Goal: Task Accomplishment & Management: Manage account settings

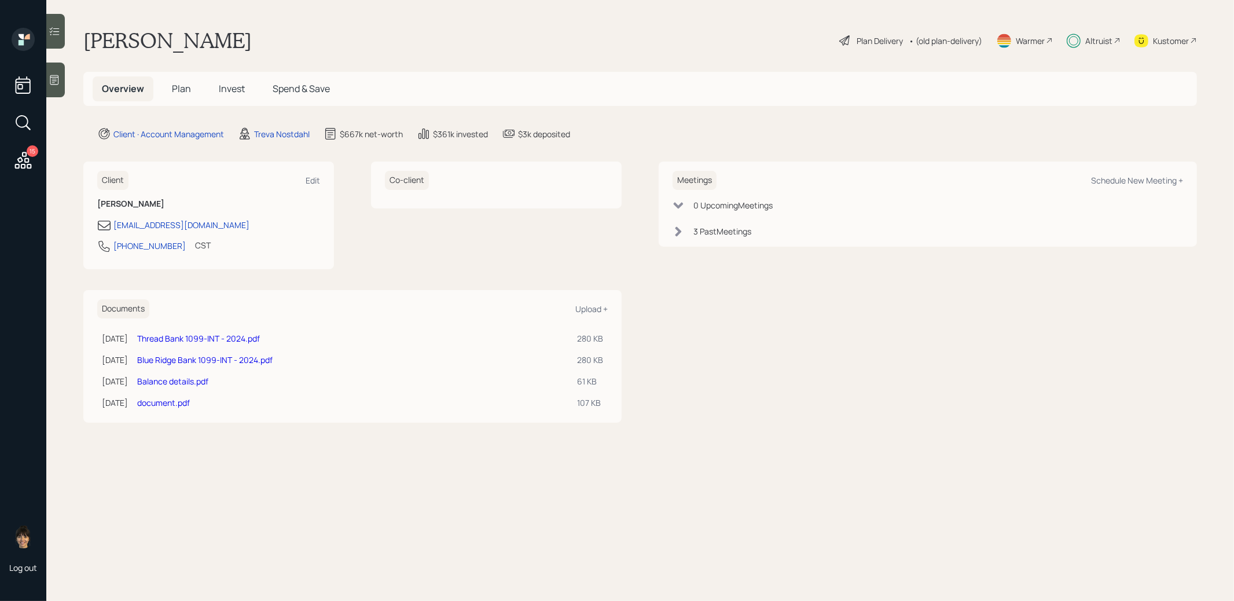
click at [179, 90] on span "Plan" at bounding box center [181, 88] width 19 height 13
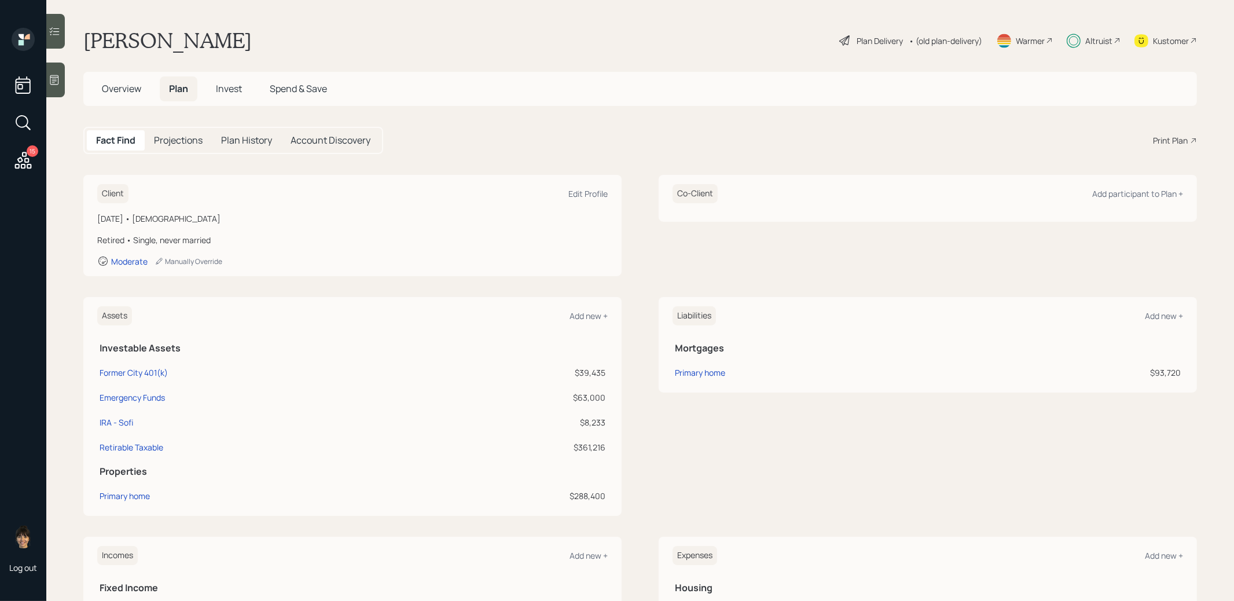
click at [226, 91] on span "Invest" at bounding box center [229, 88] width 26 height 13
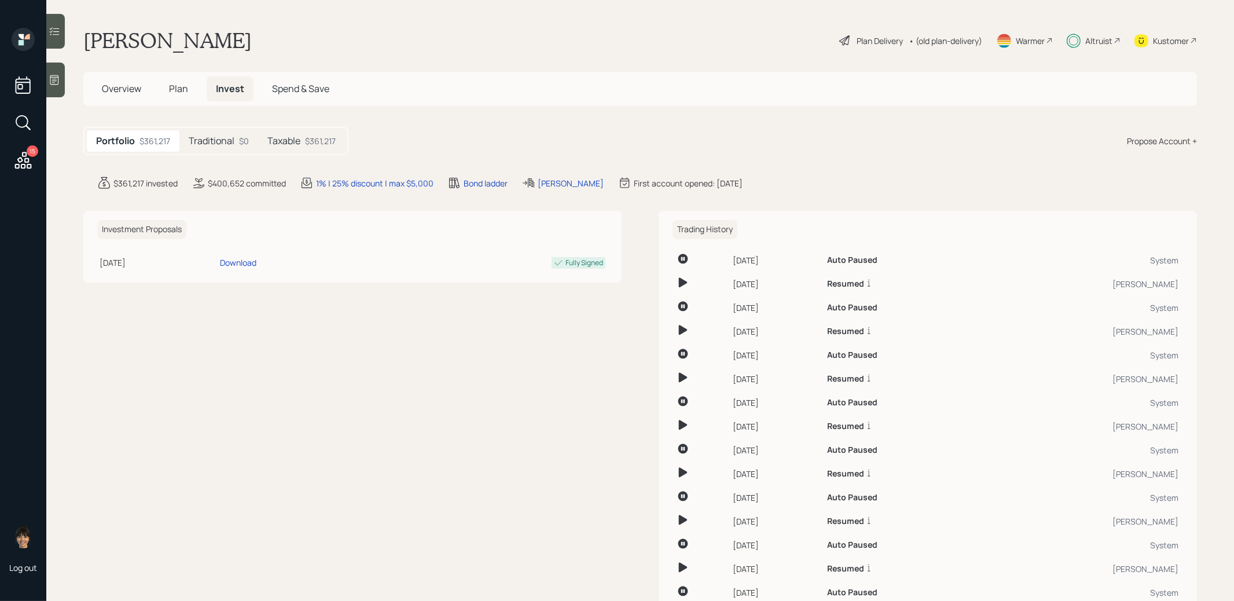
click at [173, 86] on span "Plan" at bounding box center [178, 88] width 19 height 13
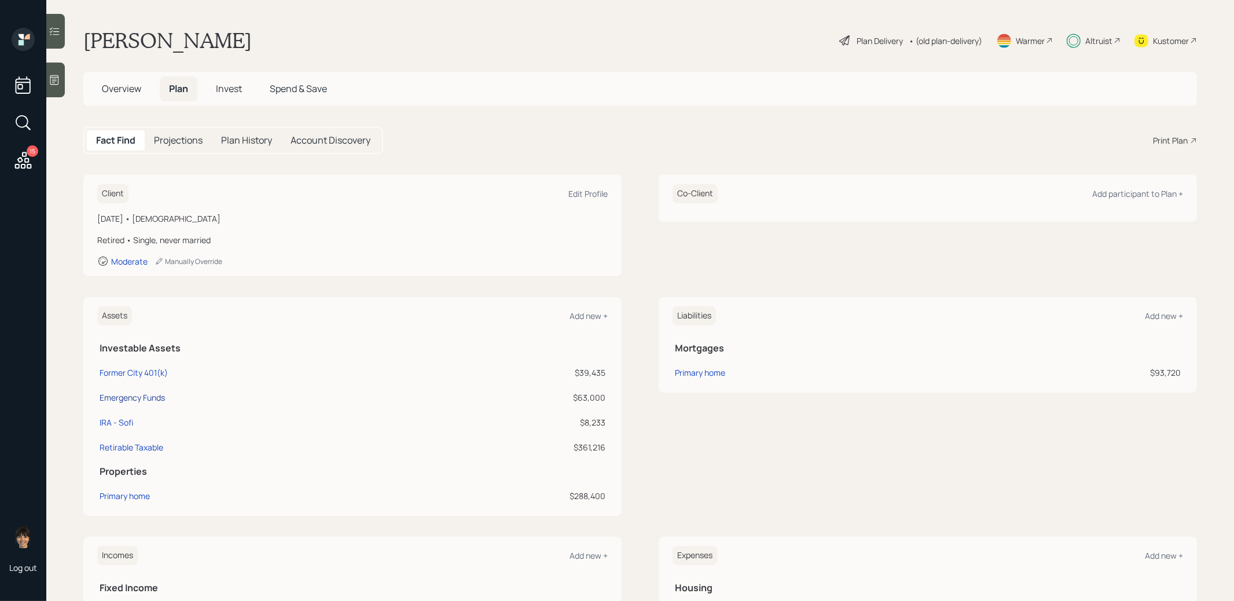
click at [135, 397] on div "Emergency Funds" at bounding box center [132, 397] width 65 height 12
select select "emergency_fund"
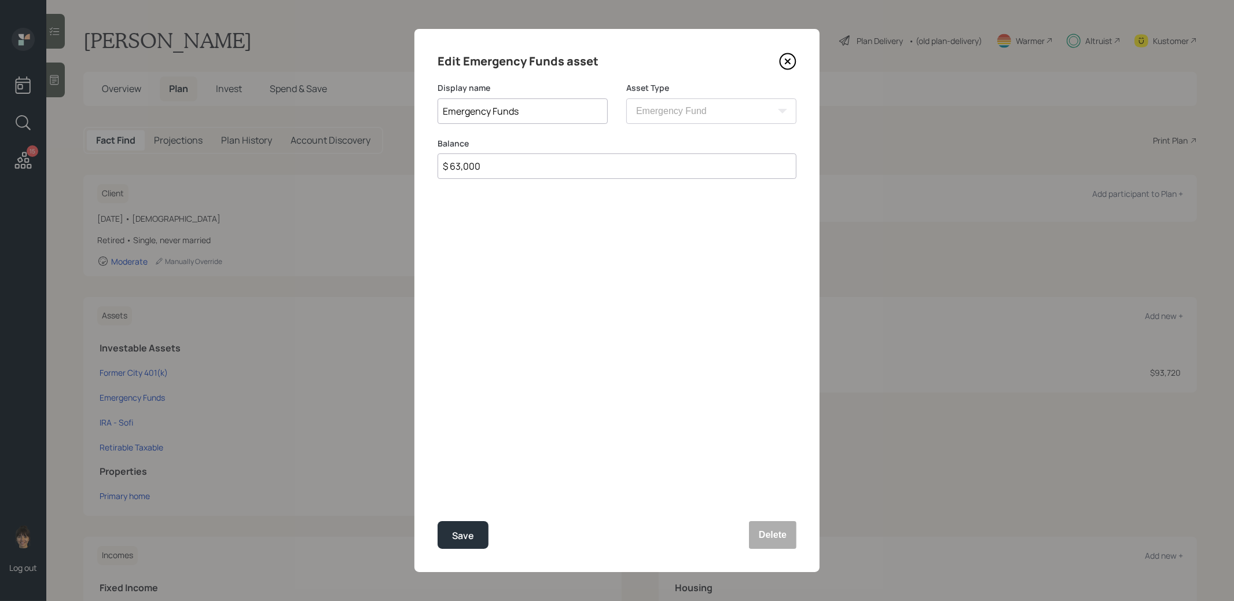
click at [791, 64] on icon at bounding box center [787, 61] width 17 height 17
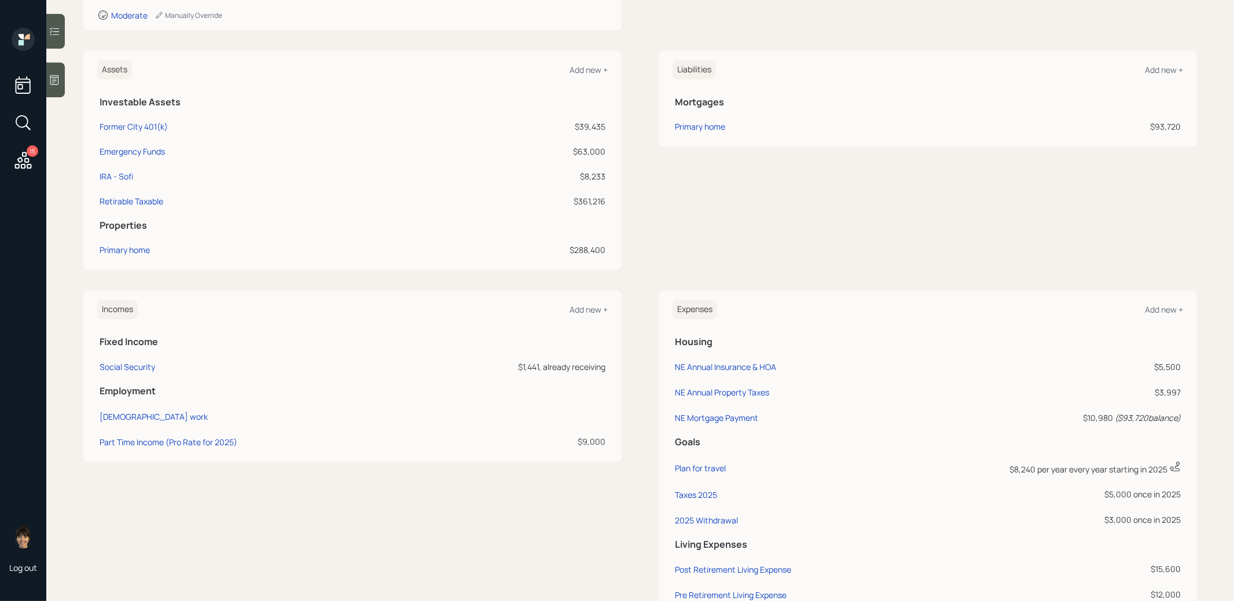
scroll to position [337, 0]
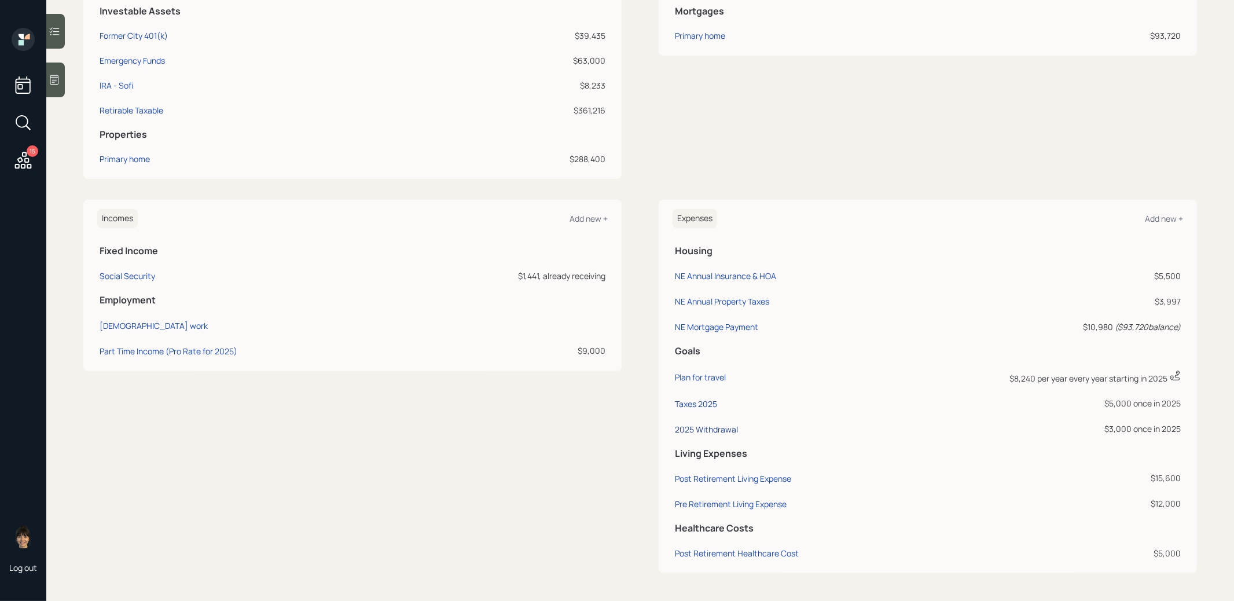
click at [697, 429] on div "2025 Withdrawal" at bounding box center [706, 429] width 63 height 11
select select "0"
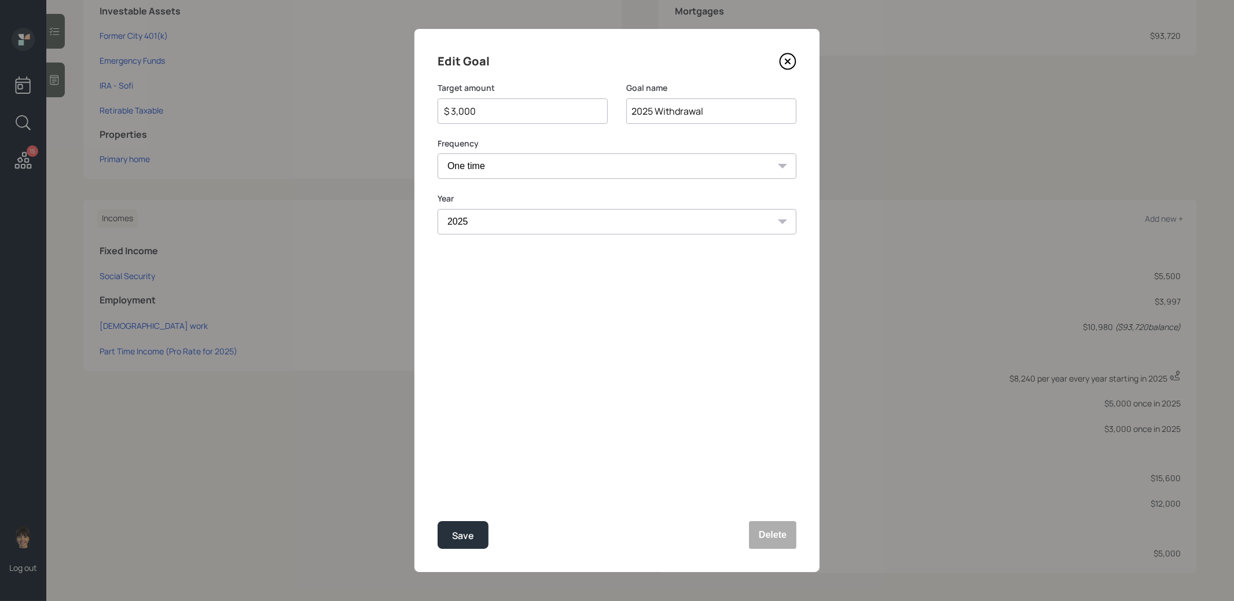
click at [561, 112] on input "$ 3,000" at bounding box center [518, 111] width 151 height 14
click at [464, 534] on div "Save" at bounding box center [463, 536] width 22 height 16
type input "$ 3,000"
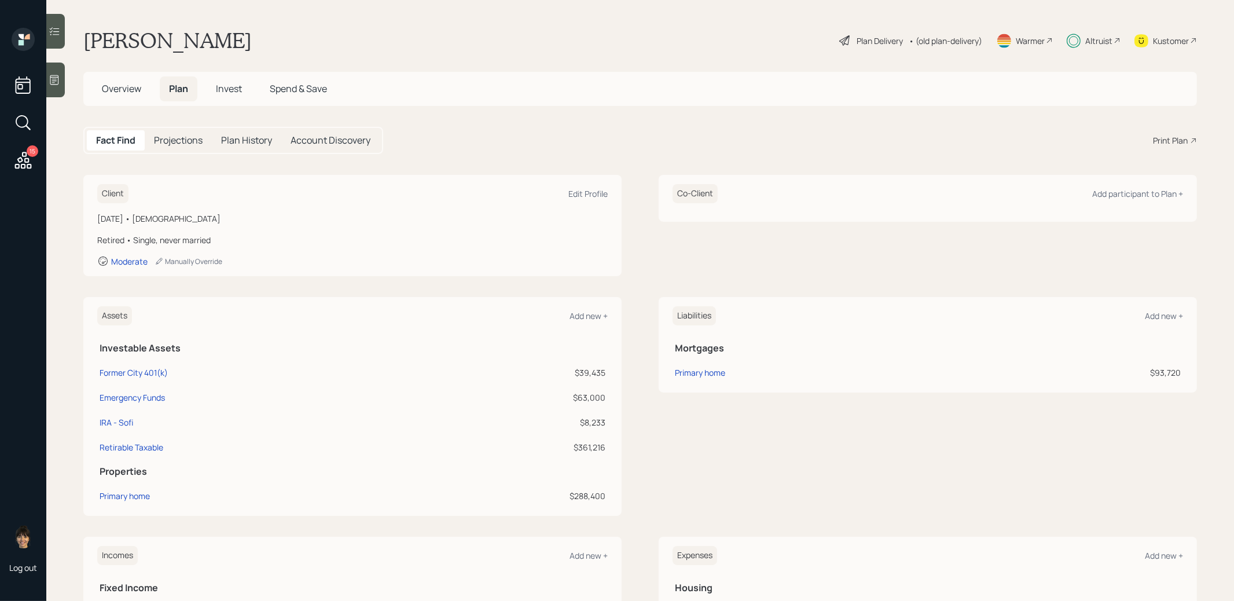
click at [231, 85] on span "Invest" at bounding box center [229, 88] width 26 height 13
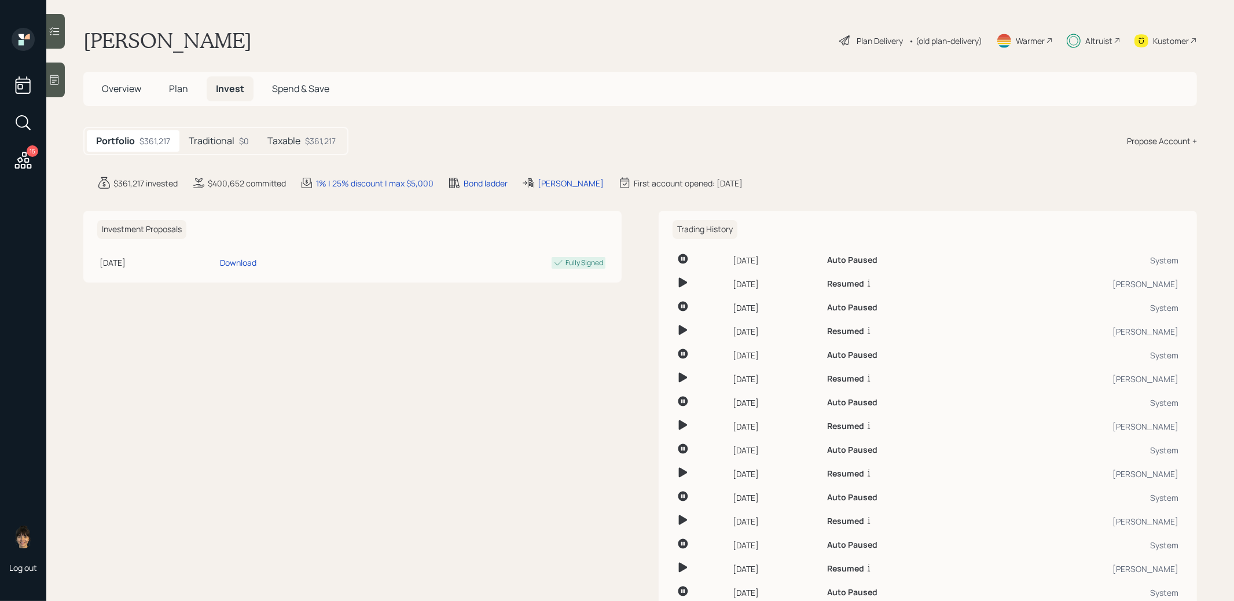
click at [287, 138] on h5 "Taxable" at bounding box center [283, 140] width 33 height 11
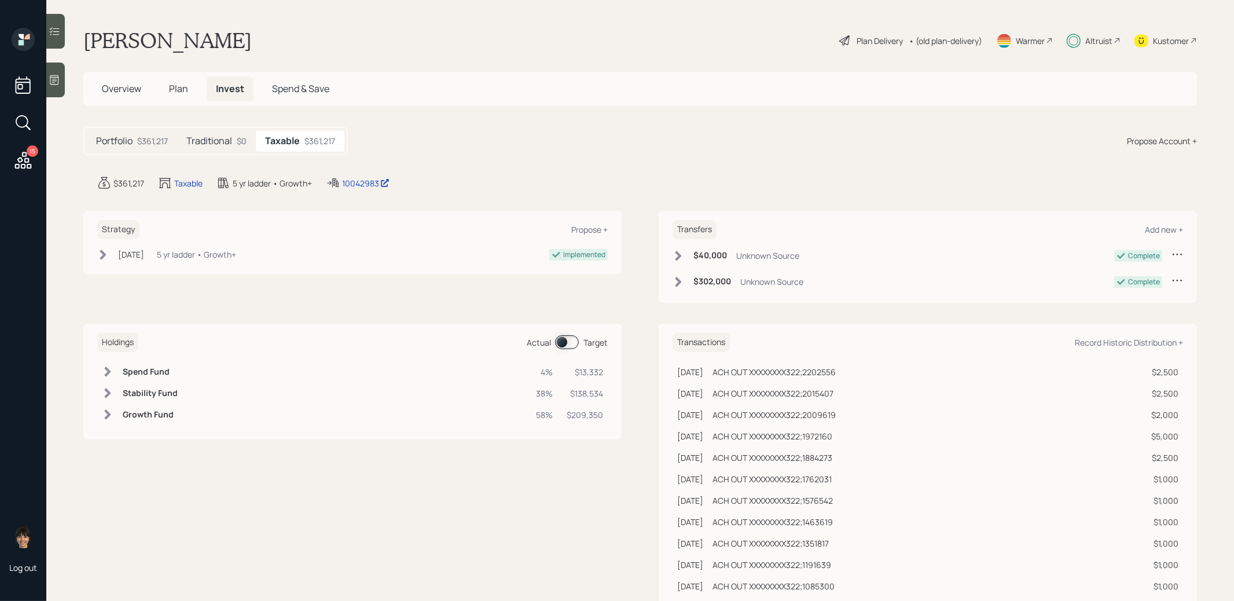
click at [562, 339] on span at bounding box center [567, 342] width 24 height 14
click at [573, 340] on span at bounding box center [567, 342] width 24 height 14
click at [563, 344] on span at bounding box center [567, 342] width 24 height 14
click at [54, 23] on div at bounding box center [55, 31] width 19 height 35
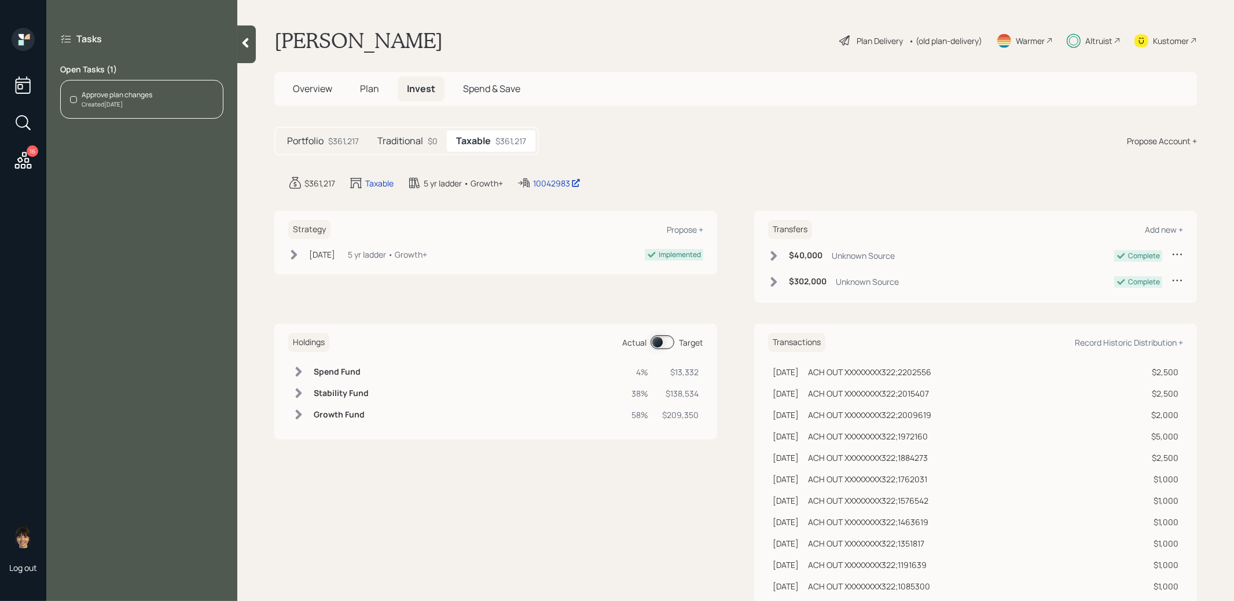
click at [173, 96] on div "Approve plan changes Created Today" at bounding box center [141, 99] width 163 height 39
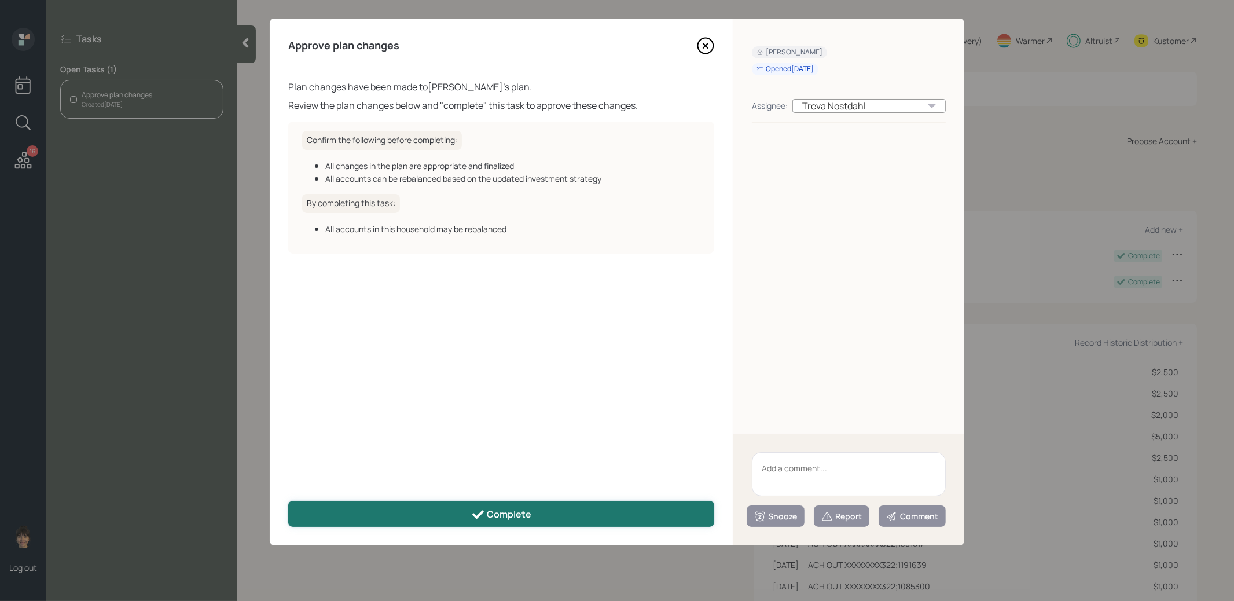
click at [490, 512] on div "Complete" at bounding box center [501, 515] width 61 height 14
